Goal: Find specific page/section: Find specific page/section

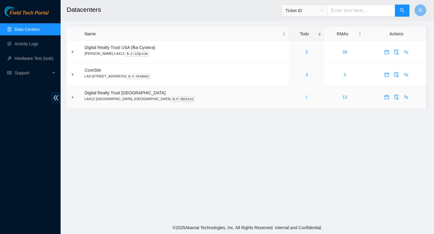
click at [305, 98] on link "1" at bounding box center [306, 97] width 2 height 5
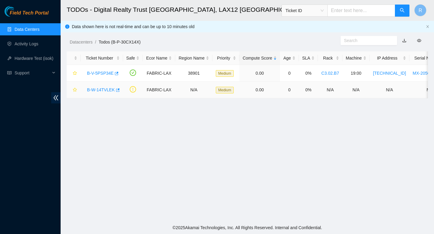
click at [97, 88] on link "B-W-14TVLEK" at bounding box center [101, 90] width 28 height 5
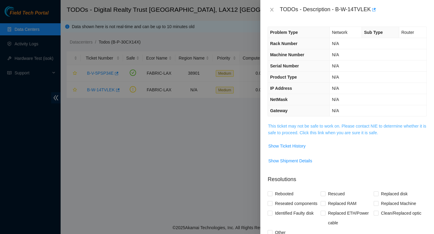
click at [308, 126] on link "This ticket may not be safe to work on. Please contact NIE to determine whether…" at bounding box center [347, 130] width 158 height 12
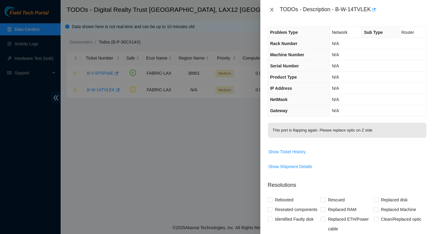
click at [272, 10] on icon "close" at bounding box center [271, 10] width 3 height 4
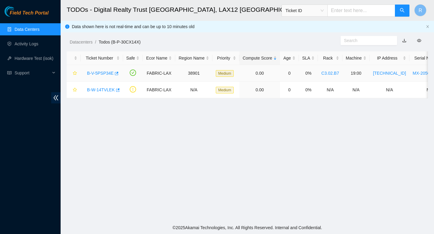
click at [100, 73] on link "B-V-5PSP34E" at bounding box center [100, 73] width 27 height 5
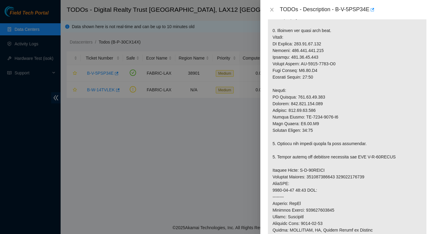
scroll to position [223, 0]
drag, startPoint x: 335, startPoint y: 10, endPoint x: 368, endPoint y: 8, distance: 32.4
click at [368, 8] on div "TODOs - Description - B-V-5PSP34E" at bounding box center [352, 10] width 147 height 10
copy div "B-V-5PSP34E"
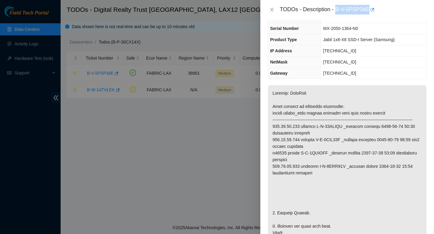
scroll to position [0, 0]
